Goal: Task Accomplishment & Management: Use online tool/utility

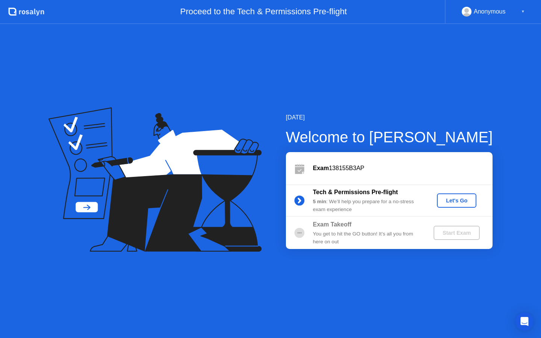
click at [462, 201] on div "Let's Go" at bounding box center [456, 201] width 33 height 6
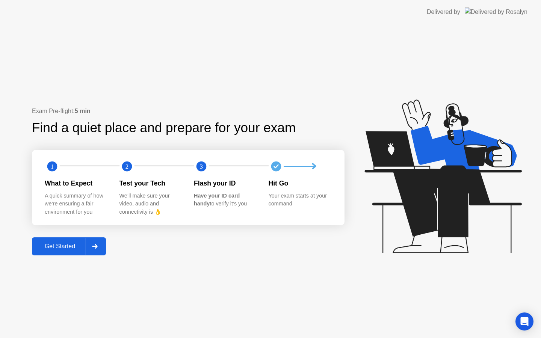
click at [70, 250] on div "Get Started" at bounding box center [59, 246] width 51 height 7
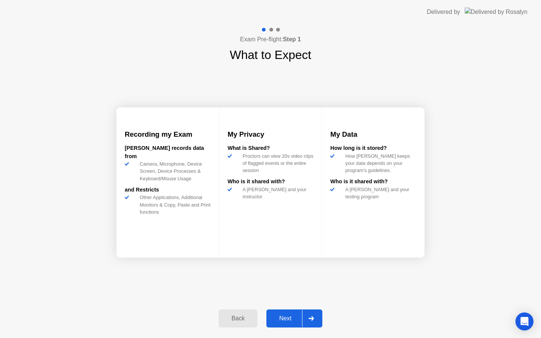
click at [284, 316] on div "Next" at bounding box center [285, 318] width 33 height 7
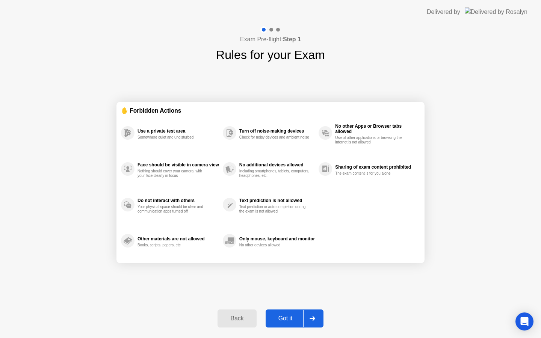
click at [288, 315] on div "Got it" at bounding box center [285, 318] width 35 height 7
select select "**********"
select select "*******"
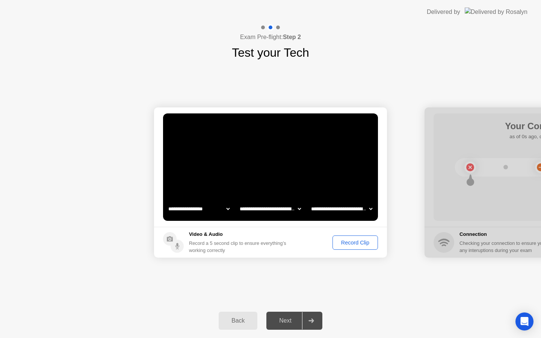
click at [358, 245] on div "Record Clip" at bounding box center [355, 243] width 40 height 6
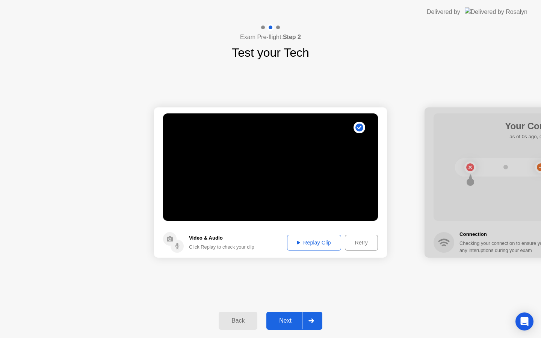
click at [318, 244] on div "Replay Clip" at bounding box center [314, 243] width 49 height 6
click at [287, 324] on div "Next" at bounding box center [285, 320] width 33 height 7
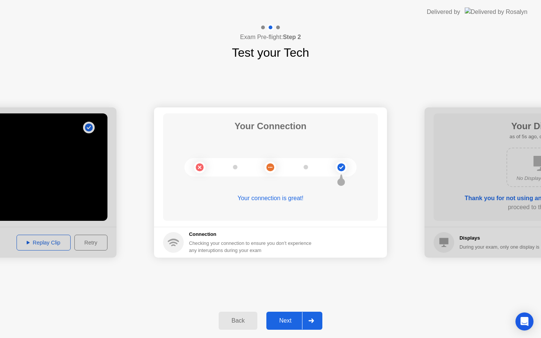
click at [293, 320] on div "Next" at bounding box center [285, 320] width 33 height 7
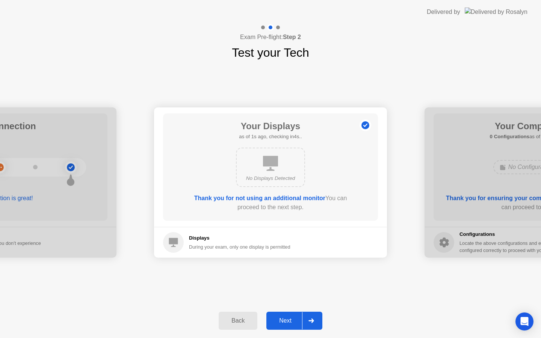
click at [291, 319] on div "Next" at bounding box center [285, 320] width 33 height 7
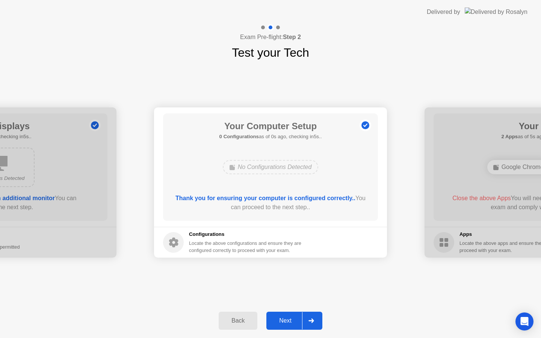
click at [291, 319] on div "Next" at bounding box center [285, 320] width 33 height 7
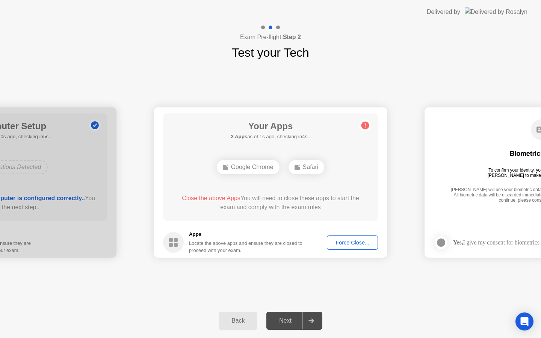
click at [291, 319] on div "Next" at bounding box center [285, 320] width 33 height 7
click at [352, 242] on div "Force Close..." at bounding box center [352, 243] width 46 height 6
click at [349, 243] on div "Force Close..." at bounding box center [352, 243] width 46 height 6
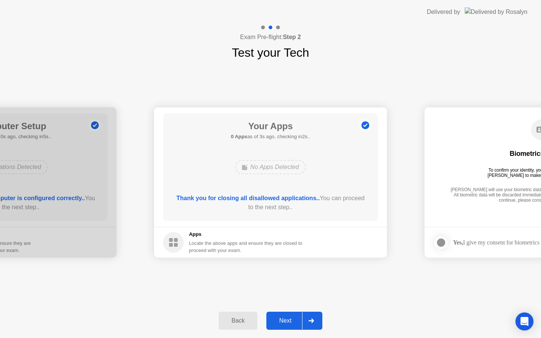
click at [288, 318] on div "Next" at bounding box center [285, 320] width 33 height 7
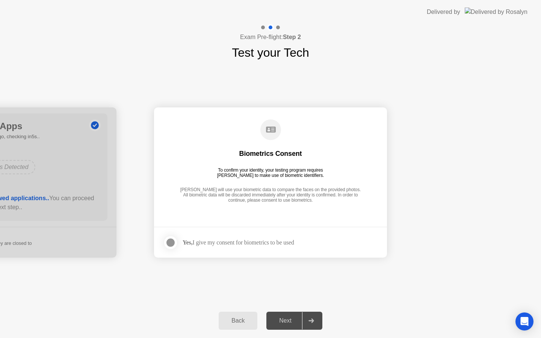
click at [288, 318] on div "Next" at bounding box center [285, 320] width 33 height 7
click at [170, 244] on div at bounding box center [170, 242] width 9 height 9
click at [289, 317] on div "Next" at bounding box center [285, 320] width 33 height 7
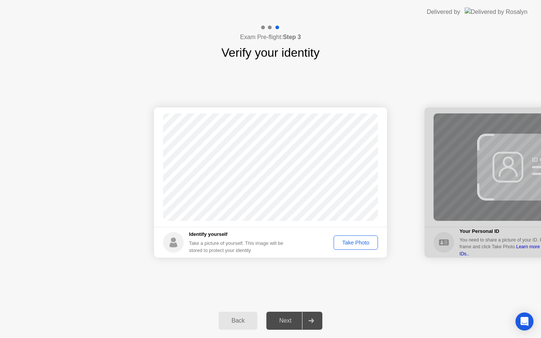
click at [358, 248] on button "Take Photo" at bounding box center [356, 242] width 44 height 14
click at [286, 317] on div "Next" at bounding box center [285, 320] width 33 height 7
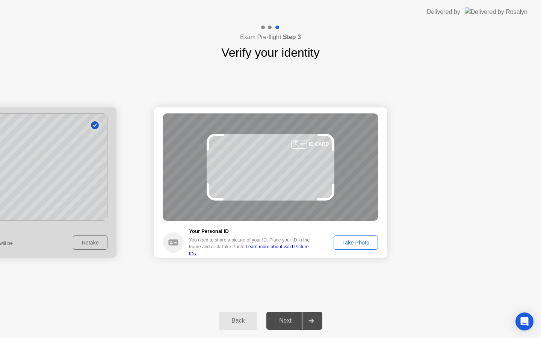
click at [350, 243] on div "Take Photo" at bounding box center [355, 243] width 39 height 6
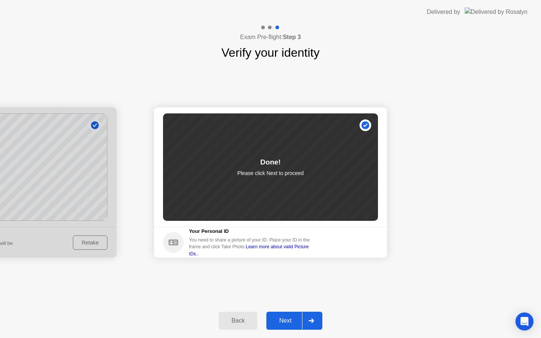
click at [285, 320] on div "Next" at bounding box center [285, 320] width 33 height 7
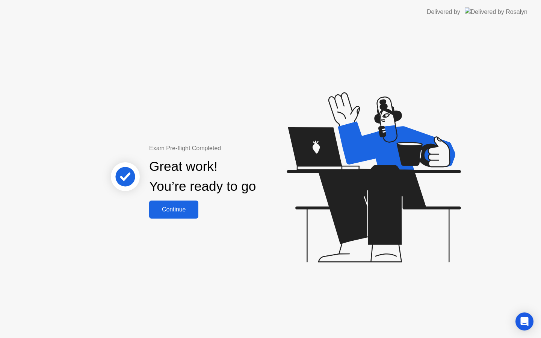
click at [187, 215] on button "Continue" at bounding box center [173, 210] width 49 height 18
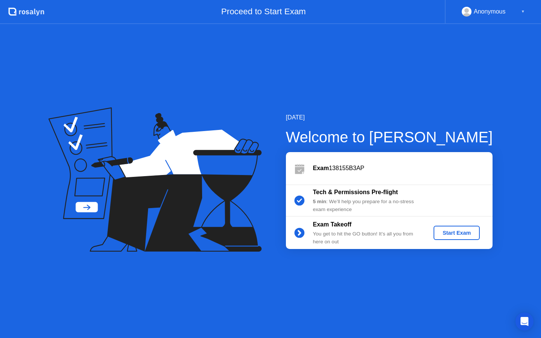
click at [446, 233] on div "Start Exam" at bounding box center [456, 233] width 40 height 6
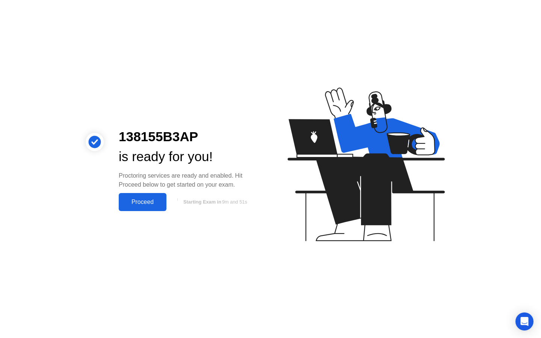
click at [152, 205] on div "Proceed" at bounding box center [142, 202] width 43 height 7
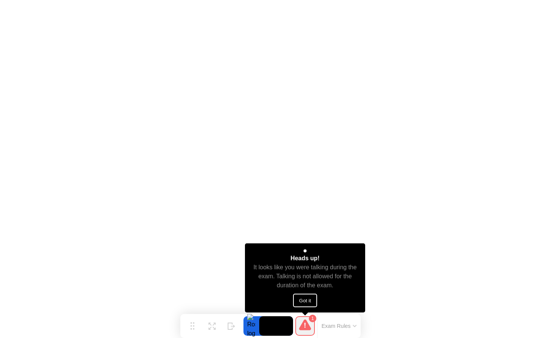
click at [307, 300] on button "Got it" at bounding box center [305, 301] width 24 height 14
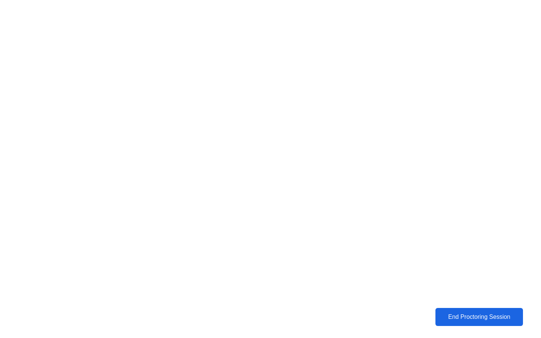
click at [461, 317] on div "End Proctoring Session" at bounding box center [478, 317] width 83 height 7
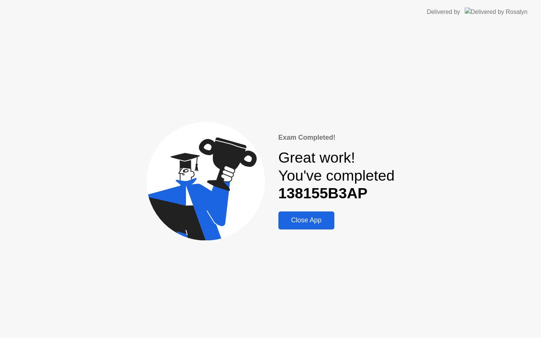
click at [311, 220] on div "Close App" at bounding box center [306, 220] width 51 height 8
